Goal: Information Seeking & Learning: Learn about a topic

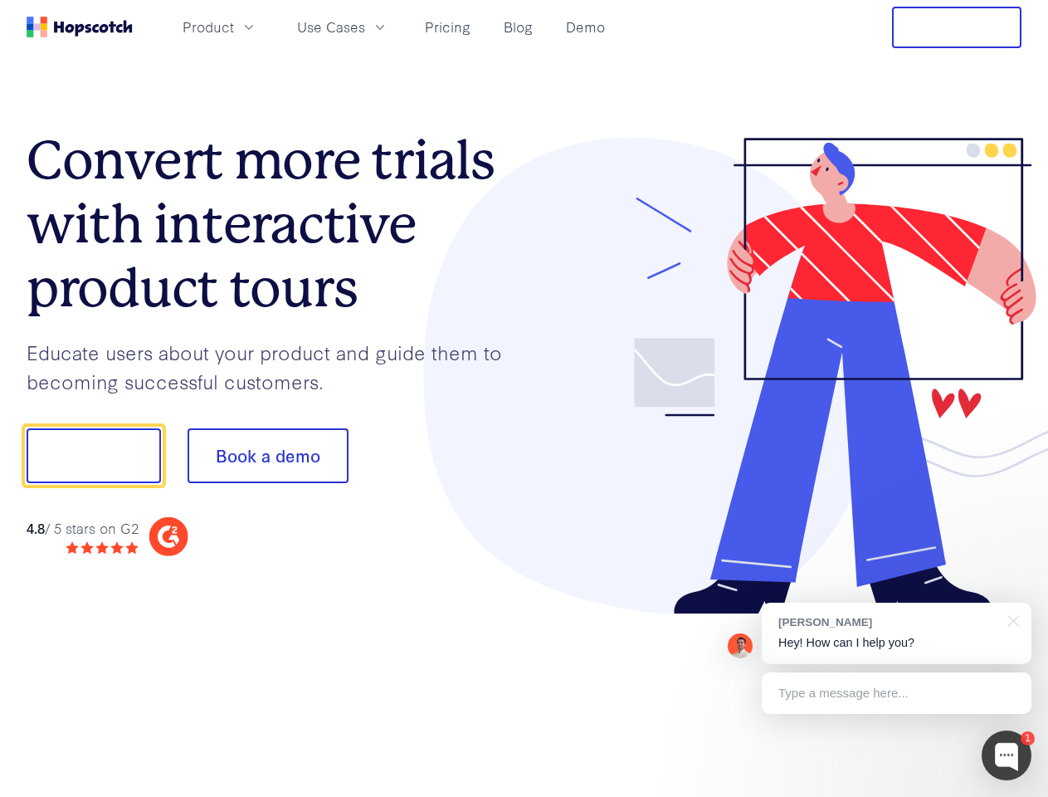
click at [524, 398] on div at bounding box center [773, 376] width 498 height 477
click at [234, 27] on span "Product" at bounding box center [208, 27] width 51 height 21
click at [365, 27] on span "Use Cases" at bounding box center [331, 27] width 68 height 21
click at [957, 27] on button "Free Trial" at bounding box center [956, 27] width 129 height 41
click at [93, 456] on button "Show me!" at bounding box center [94, 455] width 134 height 55
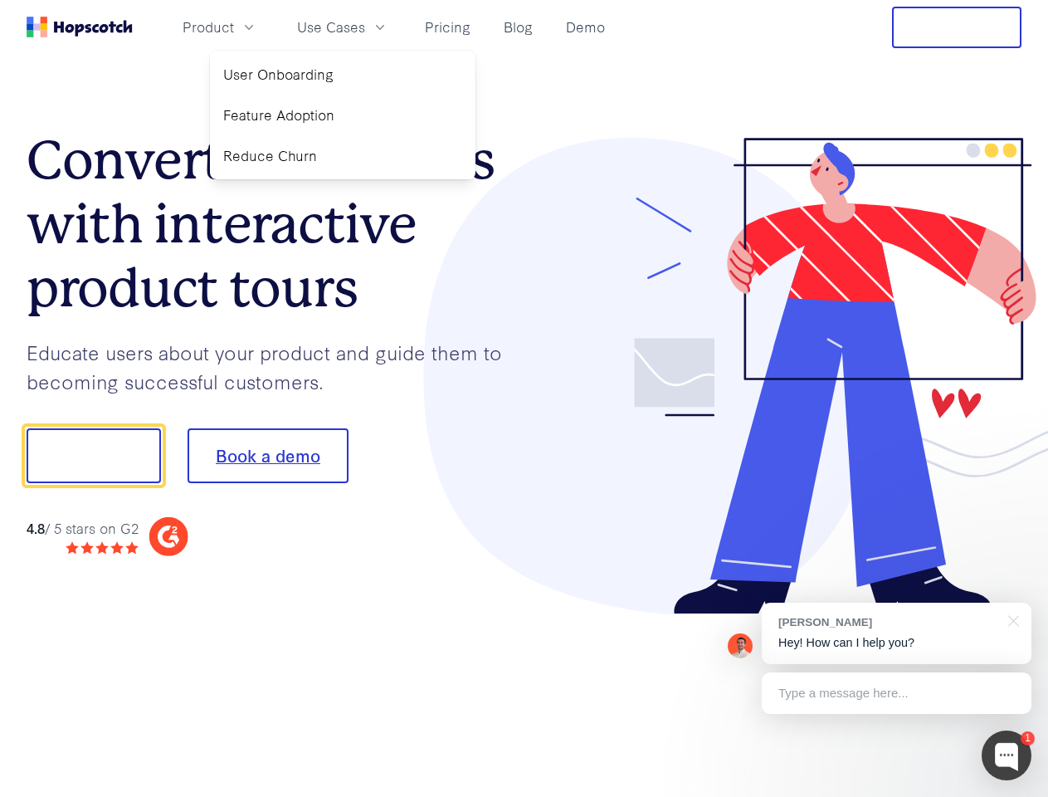
click at [267, 456] on button "Book a demo" at bounding box center [268, 455] width 161 height 55
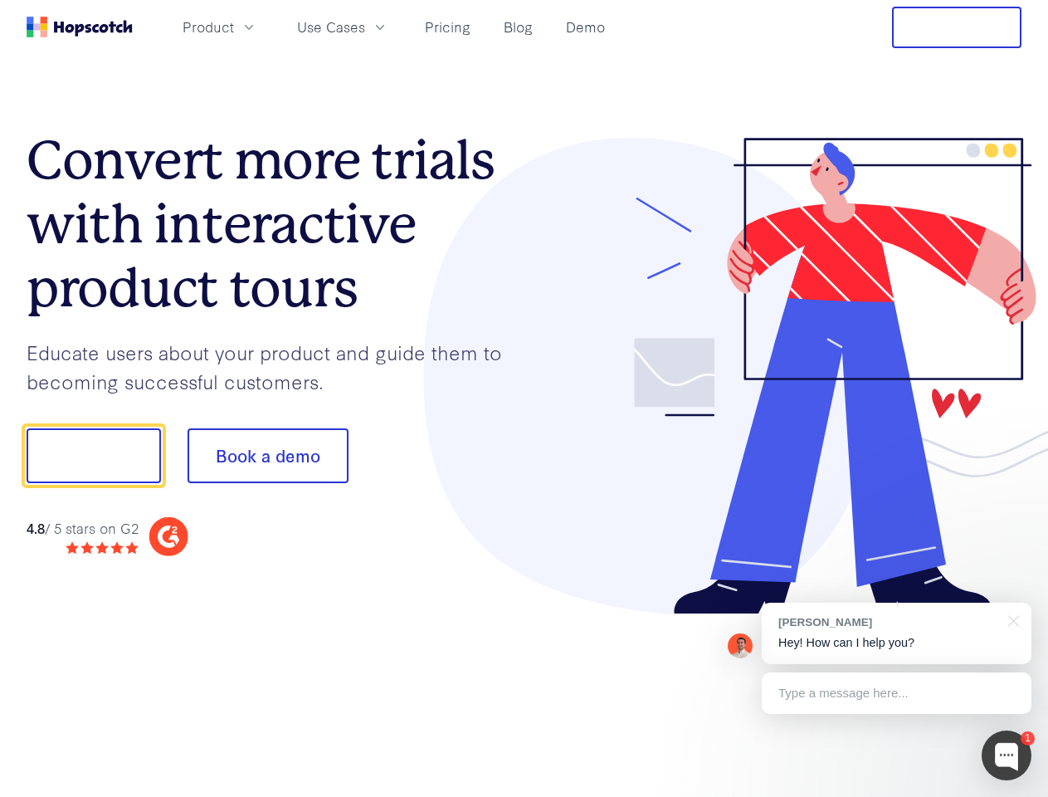
click at [1007, 755] on div at bounding box center [1007, 755] width 50 height 50
click at [896, 633] on div "[PERSON_NAME] Hey! How can I help you?" at bounding box center [897, 632] width 270 height 61
click at [1011, 619] on div at bounding box center [875, 453] width 311 height 553
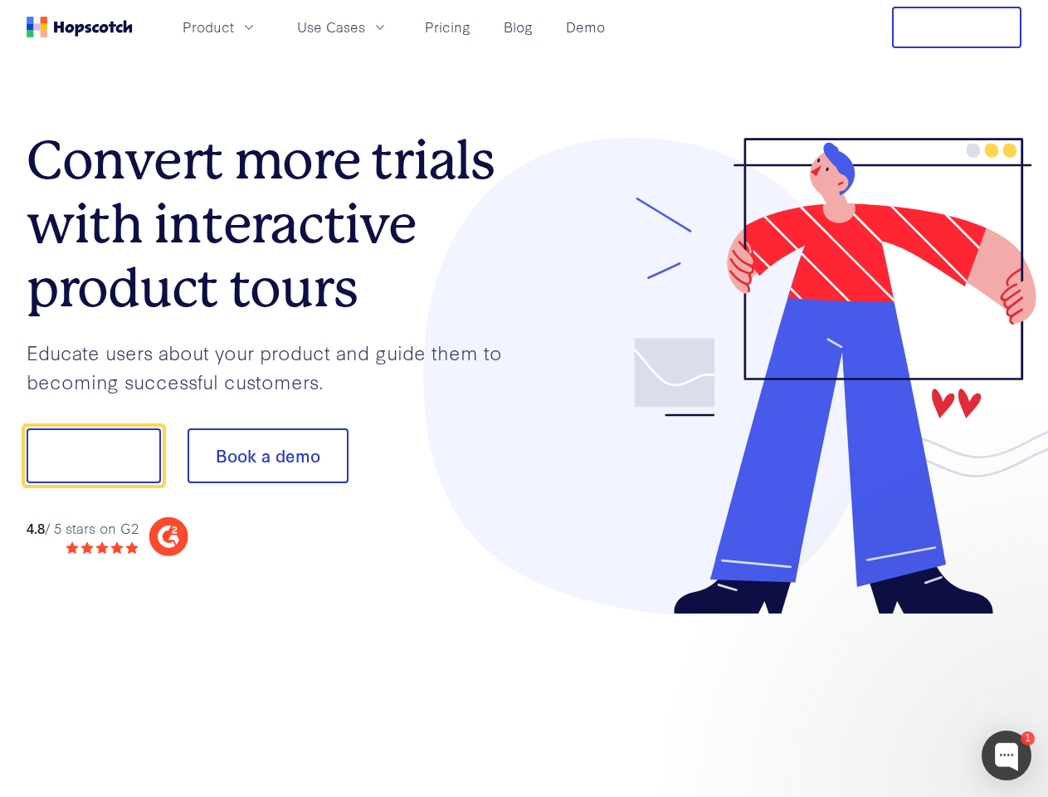
click at [896, 693] on div at bounding box center [875, 453] width 311 height 553
